Goal: Task Accomplishment & Management: Use online tool/utility

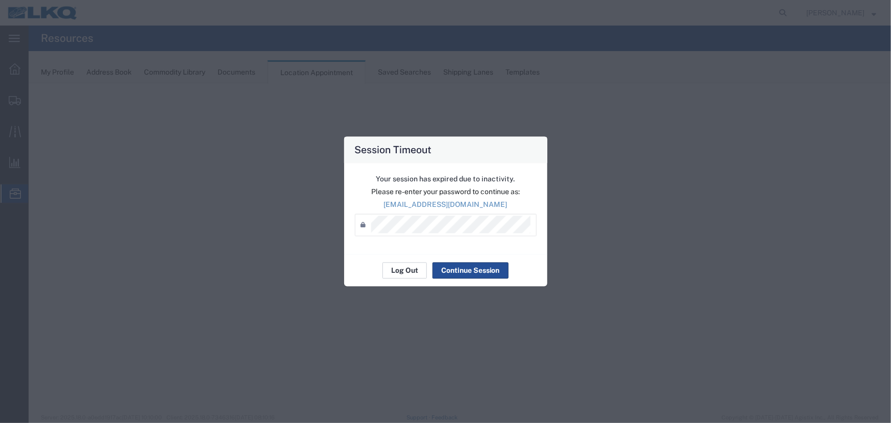
select select "27634"
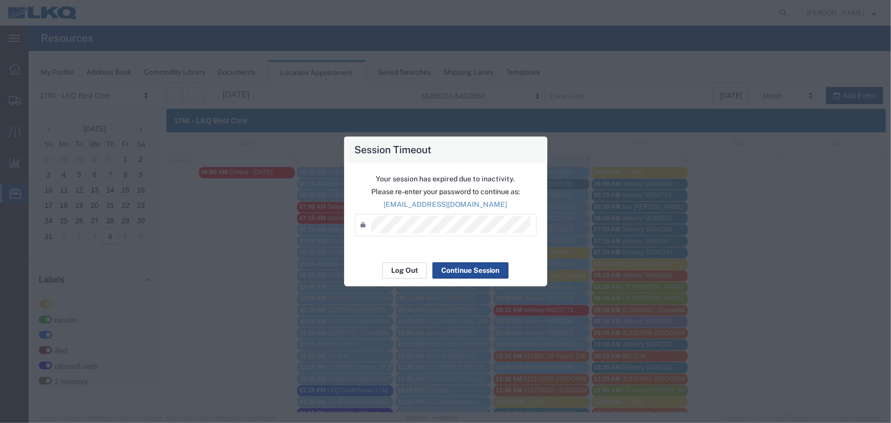
scroll to position [418, 0]
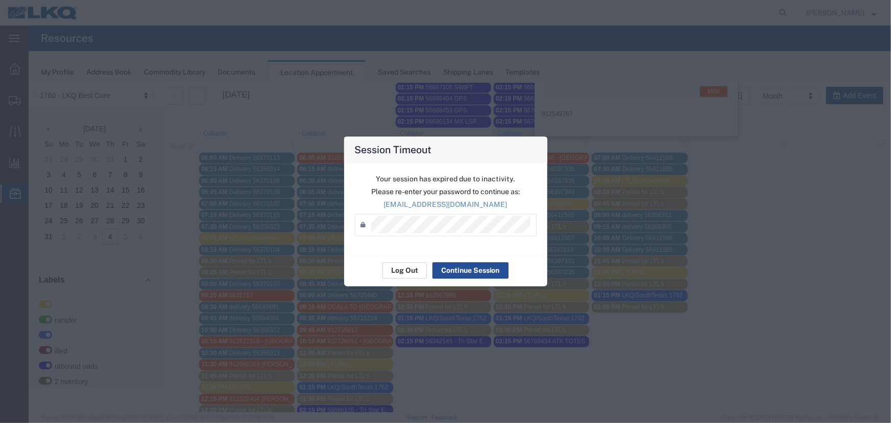
click at [0, 0] on button "Log Out" at bounding box center [0, 0] width 0 height 0
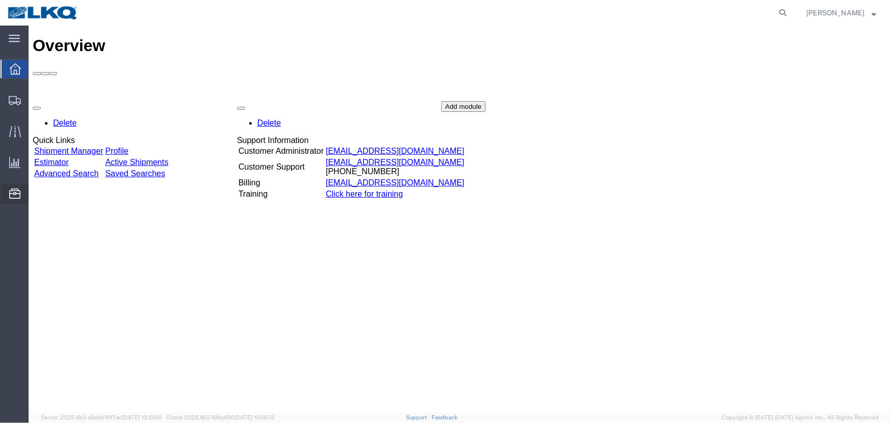
click at [0, 0] on span "Location Appointment" at bounding box center [0, 0] width 0 height 0
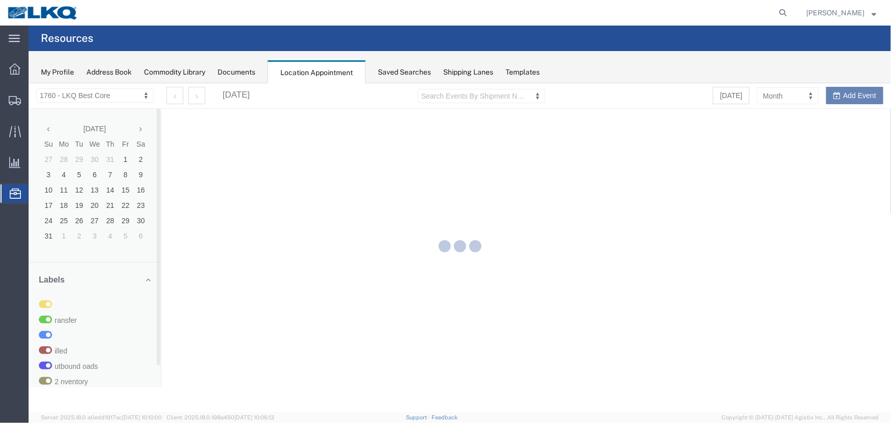
select select "27634"
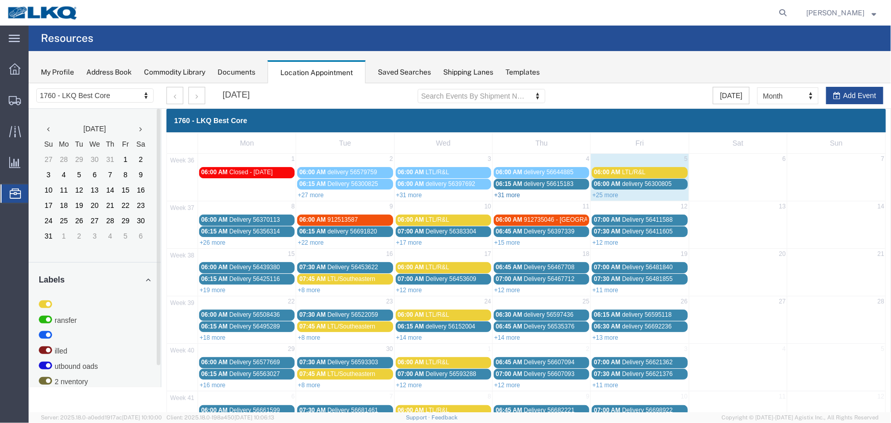
click at [503, 195] on link "+31 more" at bounding box center [507, 194] width 26 height 7
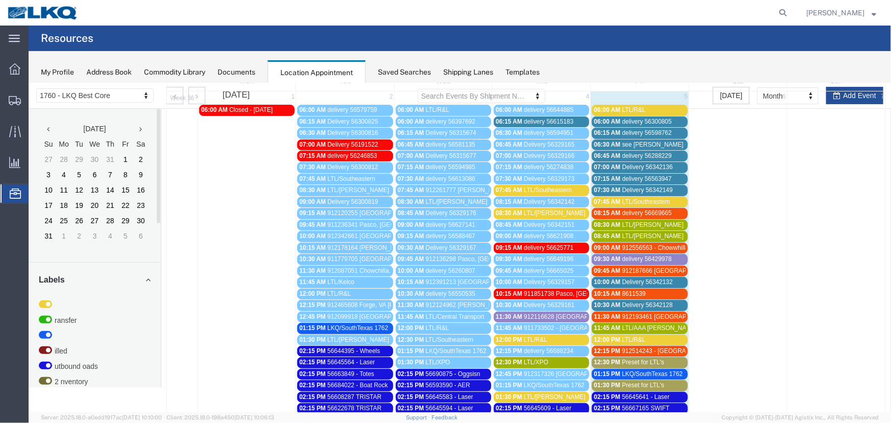
scroll to position [46, 0]
